Goal: Find specific page/section: Find specific page/section

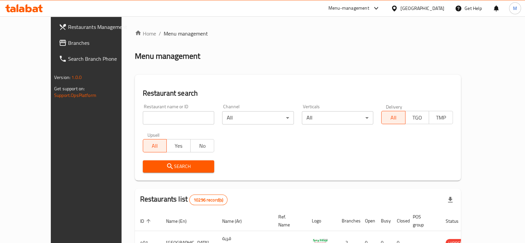
click at [185, 124] on input "search" at bounding box center [179, 117] width 72 height 13
type input "qarmashi"
click at [174, 170] on button "Search" at bounding box center [179, 166] width 72 height 12
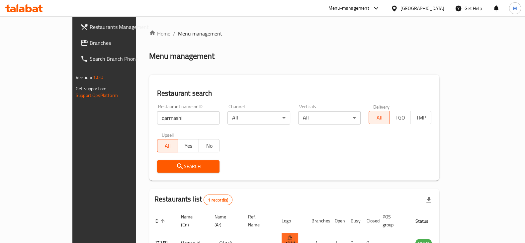
scroll to position [40, 0]
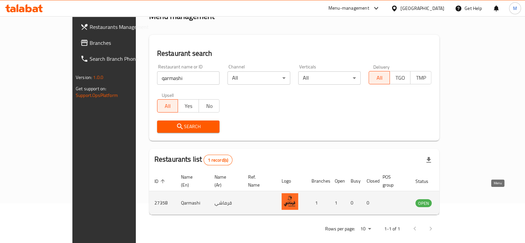
click at [458, 200] on icon "enhanced table" at bounding box center [453, 203] width 7 height 6
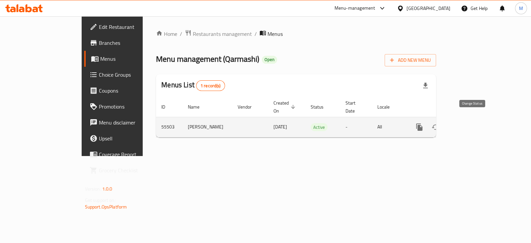
click at [439, 123] on icon "enhanced table" at bounding box center [435, 127] width 8 height 8
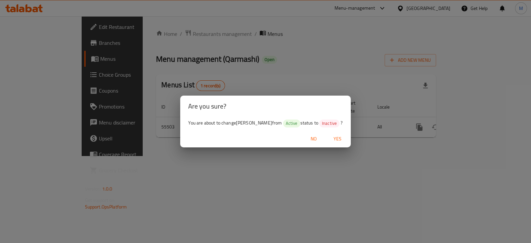
click at [348, 189] on div "Are you sure? You are about to change [PERSON_NAME] from Active status to Inact…" at bounding box center [265, 121] width 531 height 243
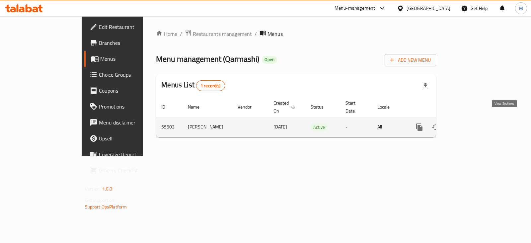
click at [475, 125] on link "enhanced table" at bounding box center [467, 127] width 16 height 16
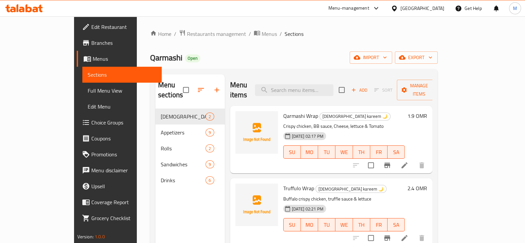
scroll to position [41, 0]
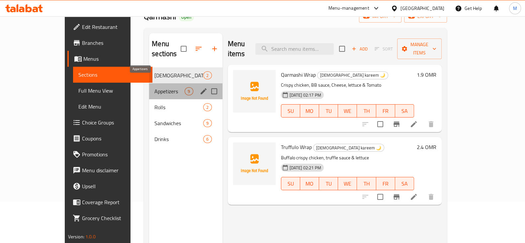
click at [154, 87] on span "Appetizers" at bounding box center [169, 91] width 30 height 8
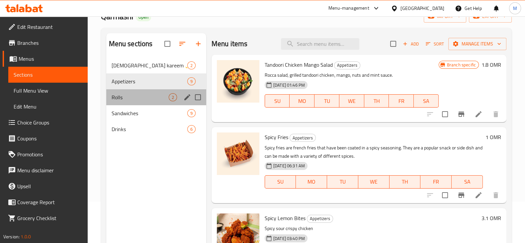
click at [128, 92] on div "Rolls 2" at bounding box center [156, 97] width 100 height 16
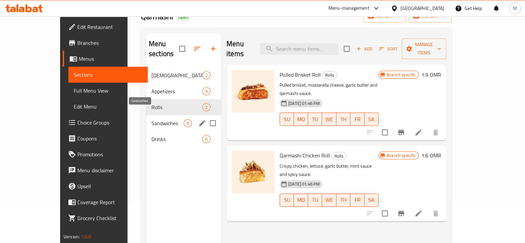
click at [146, 117] on div "Sandwiches 9" at bounding box center [183, 123] width 75 height 16
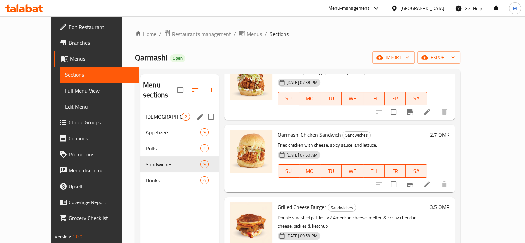
click at [148, 109] on div "[DEMOGRAPHIC_DATA] kareem 🌙 2" at bounding box center [179, 117] width 79 height 16
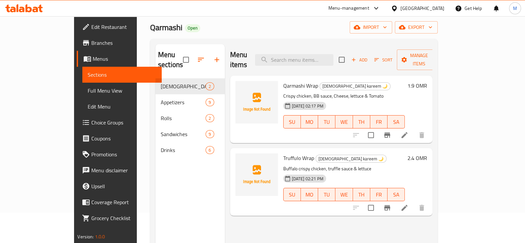
scroll to position [41, 0]
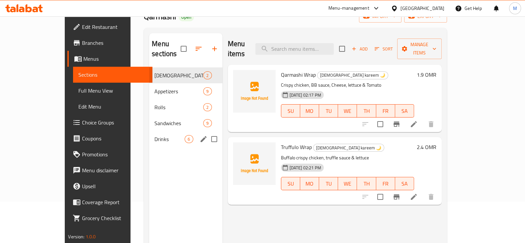
click at [154, 135] on span "Drinks" at bounding box center [169, 139] width 30 height 8
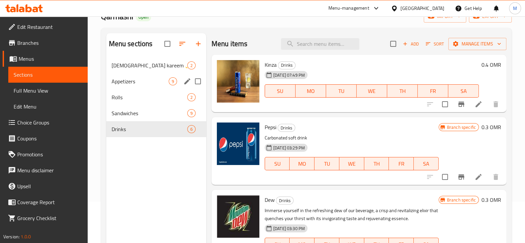
click at [164, 84] on span "Appetizers" at bounding box center [140, 81] width 57 height 8
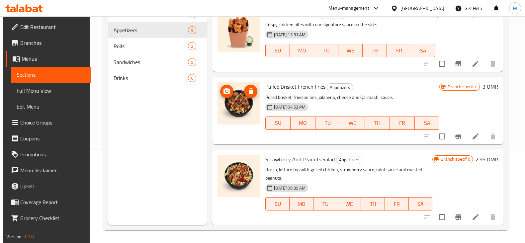
scroll to position [93, 0]
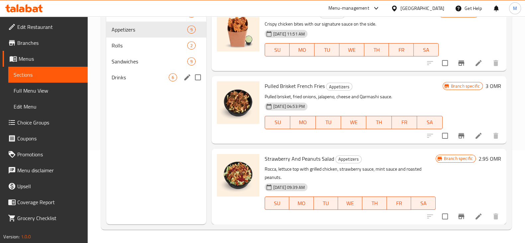
click at [142, 80] on span "Drinks" at bounding box center [140, 77] width 57 height 8
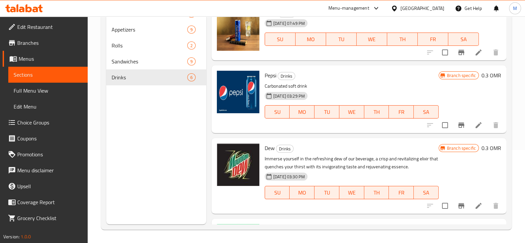
scroll to position [10, 0]
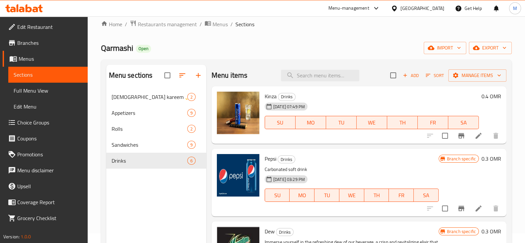
click at [40, 87] on span "Full Menu View" at bounding box center [48, 91] width 69 height 8
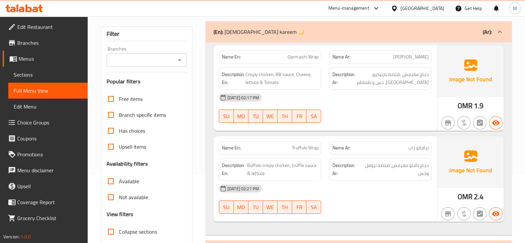
scroll to position [51, 0]
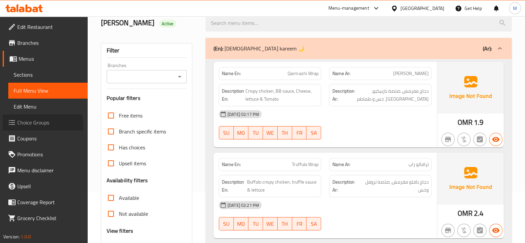
click at [35, 126] on span "Choice Groups" at bounding box center [49, 122] width 65 height 8
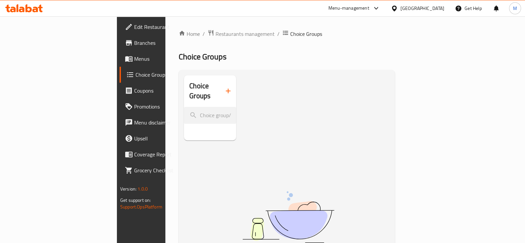
click at [134, 58] on span "Menus" at bounding box center [166, 59] width 65 height 8
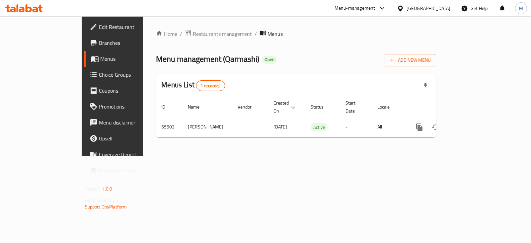
click at [99, 41] on span "Branches" at bounding box center [132, 43] width 66 height 8
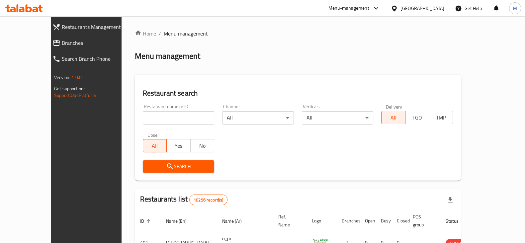
click at [369, 9] on div "Menu-management" at bounding box center [348, 8] width 41 height 8
click at [371, 57] on div "Restaurant-Management" at bounding box center [344, 57] width 63 height 15
